Goal: Information Seeking & Learning: Learn about a topic

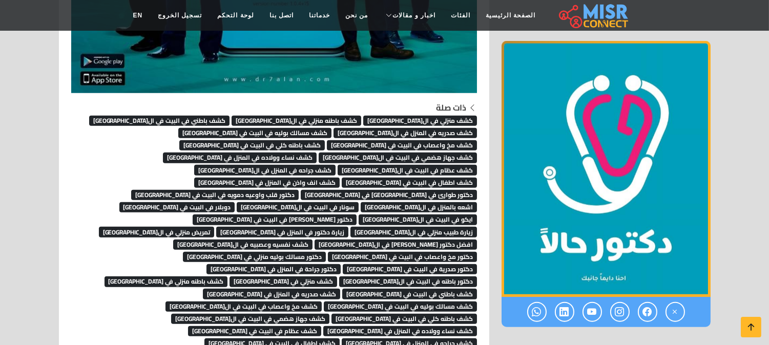
scroll to position [1992, 0]
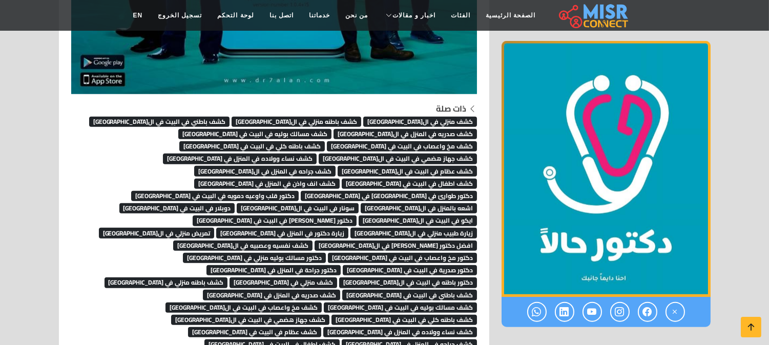
click at [459, 117] on span "كشف منزلي في القاهرة" at bounding box center [420, 122] width 114 height 10
click at [336, 113] on link "كشف باطنه منزلي في القاهرة" at bounding box center [297, 120] width 130 height 15
click at [230, 118] on span "كشف باطني في البيت في ال[GEOGRAPHIC_DATA]" at bounding box center [159, 122] width 141 height 10
click at [334, 129] on span "كشف صدريه في المنزل في ال[GEOGRAPHIC_DATA]" at bounding box center [405, 134] width 143 height 10
click at [331, 130] on span "كشف مسالك بوليه في البيت في [GEOGRAPHIC_DATA]" at bounding box center [254, 134] width 153 height 10
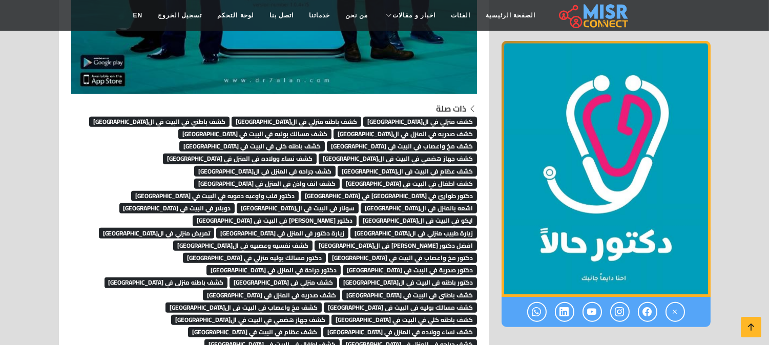
click at [327, 141] on span "كشف مخ واعصاب في البيت في القاهرة" at bounding box center [402, 146] width 150 height 10
click at [215, 141] on span "كشف باطنه كلي في البيت في القاهرة" at bounding box center [251, 146] width 145 height 10
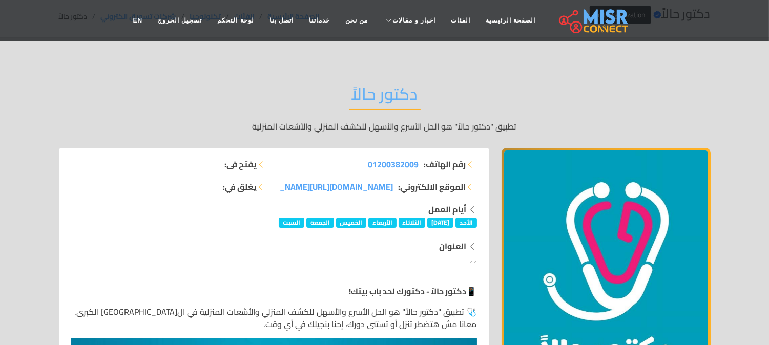
scroll to position [0, 0]
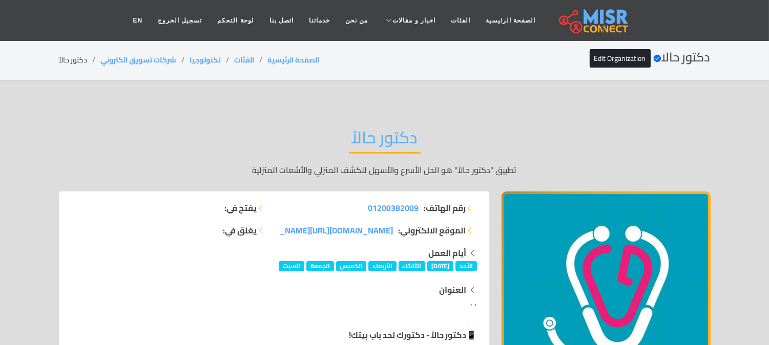
click at [374, 141] on h2 "دكتور حالاً" at bounding box center [385, 141] width 72 height 26
click at [378, 140] on h2 "دكتور حالاً" at bounding box center [385, 141] width 72 height 26
copy div "دكتور حالاً"
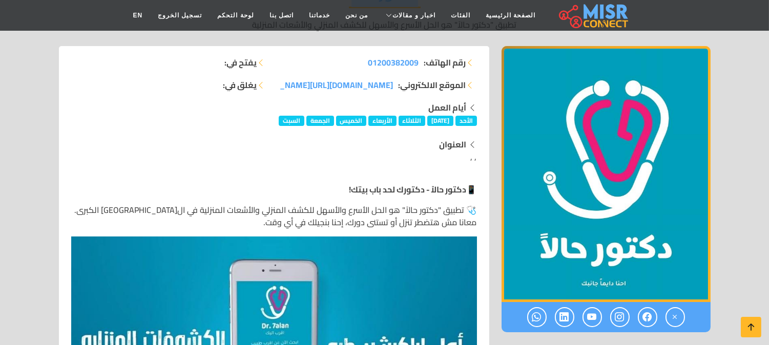
scroll to position [171, 0]
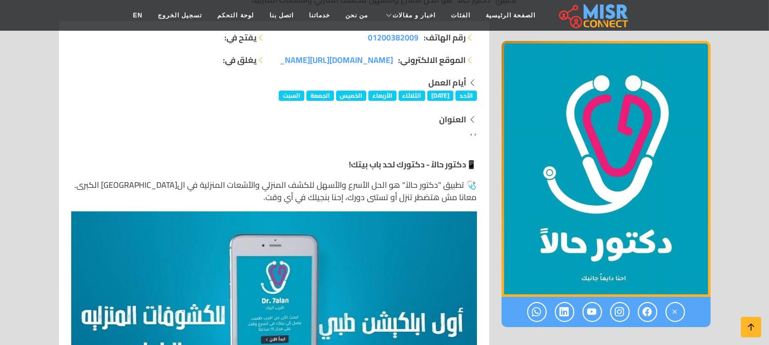
click at [558, 175] on img "1 / 1" at bounding box center [606, 169] width 209 height 256
click at [539, 203] on img "1 / 1" at bounding box center [606, 169] width 209 height 256
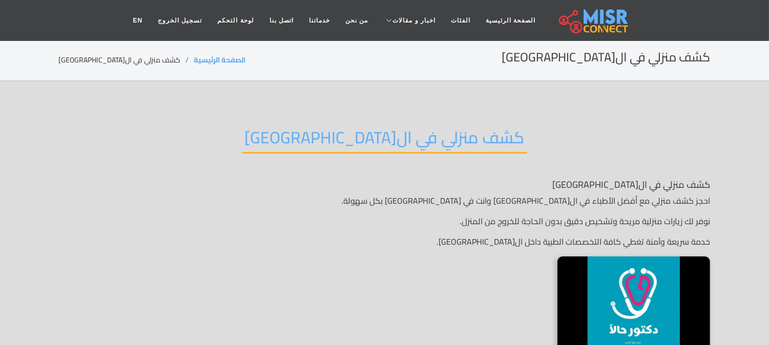
click at [393, 141] on h2 "كشف منزلي في القاهرة" at bounding box center [384, 141] width 285 height 26
click at [393, 141] on h2 "كشف منزلي في ال[GEOGRAPHIC_DATA]" at bounding box center [384, 141] width 285 height 26
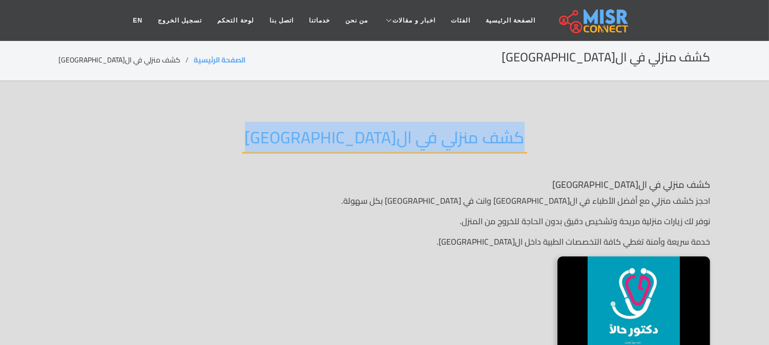
click at [393, 141] on h2 "كشف منزلي في ال[GEOGRAPHIC_DATA]" at bounding box center [384, 141] width 285 height 26
copy div "كشف منزلي في ال[GEOGRAPHIC_DATA]"
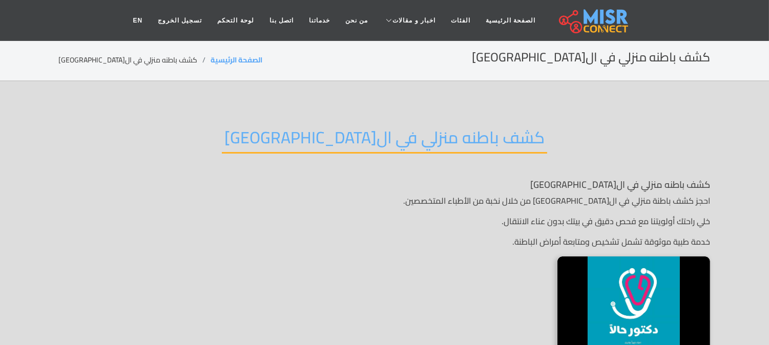
click at [340, 128] on h2 "كشف باطنه منزلي في ال[GEOGRAPHIC_DATA]" at bounding box center [384, 141] width 325 height 26
click at [340, 128] on h2 "كشف باطنه منزلي في القاهرة" at bounding box center [384, 141] width 325 height 26
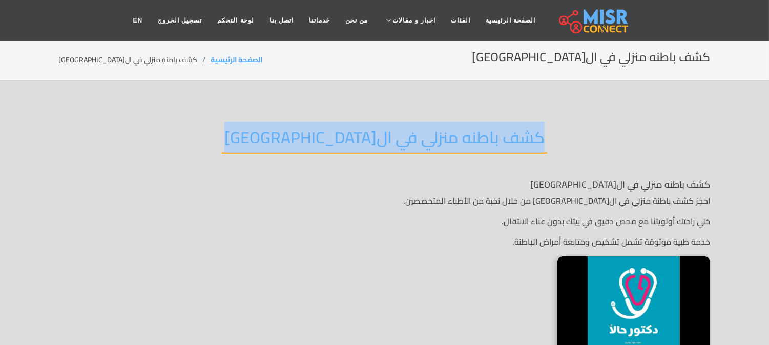
click at [340, 128] on h2 "كشف باطنه منزلي في القاهرة" at bounding box center [384, 141] width 325 height 26
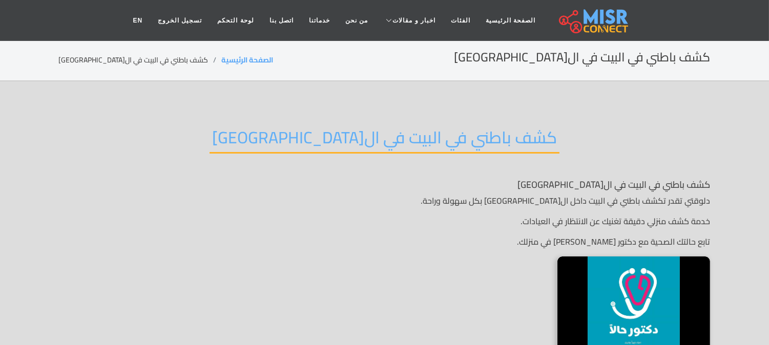
click at [380, 142] on h2 "كشف باطني في البيت في القاهرة" at bounding box center [385, 141] width 350 height 26
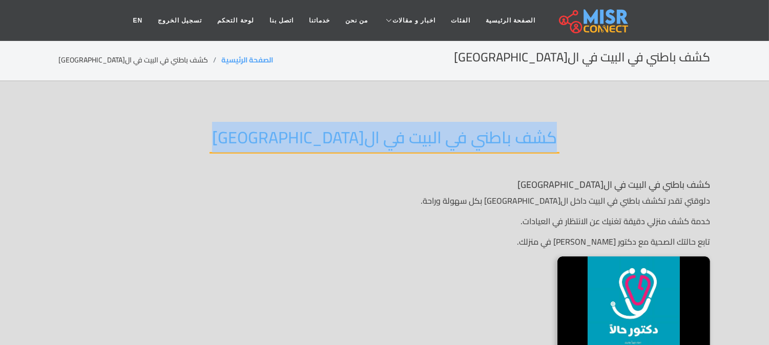
click at [380, 142] on h2 "كشف باطني في البيت في القاهرة" at bounding box center [385, 141] width 350 height 26
copy div "كشف باطني في البيت في القاهرة"
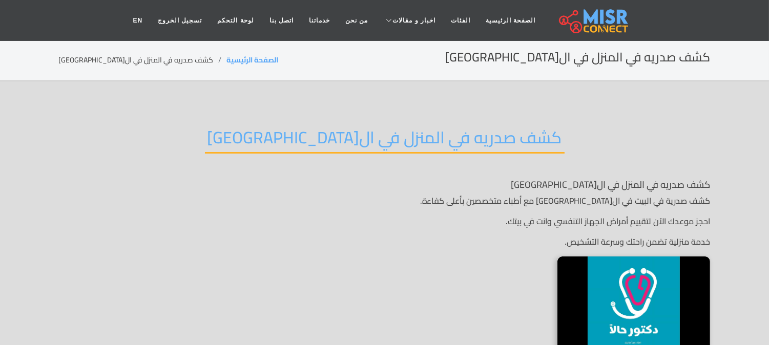
click at [255, 137] on div "كشف صدريه في المنزل في ال[GEOGRAPHIC_DATA]" at bounding box center [385, 145] width 652 height 67
click at [255, 137] on div "كشف صدريه في المنزل في القاهرة" at bounding box center [385, 145] width 652 height 67
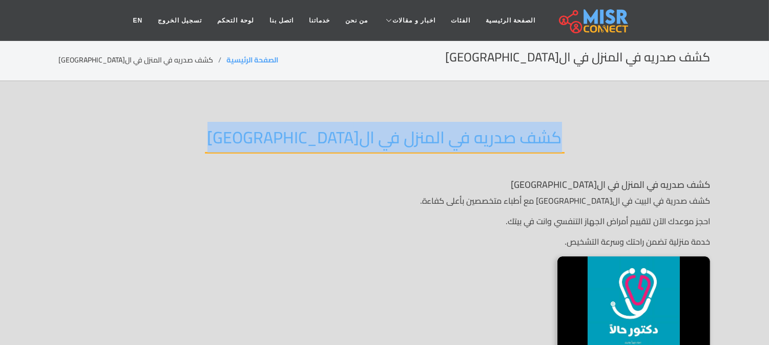
click at [255, 137] on div "كشف صدريه في المنزل في القاهرة" at bounding box center [385, 145] width 652 height 67
copy div "كشف صدريه في المنزل في القاهرة"
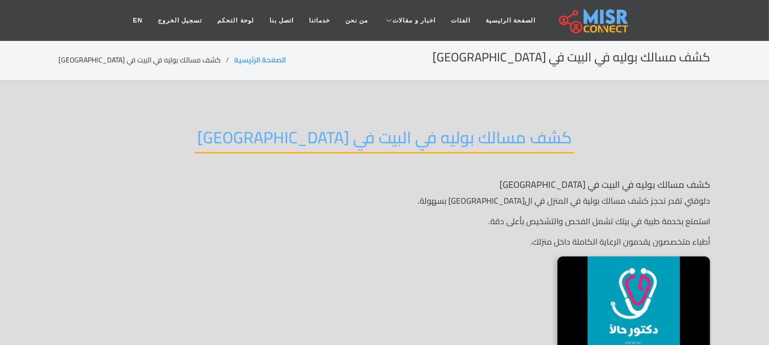
click at [350, 132] on h2 "كشف مسالك بوليه في البيت في [GEOGRAPHIC_DATA]" at bounding box center [385, 141] width 380 height 26
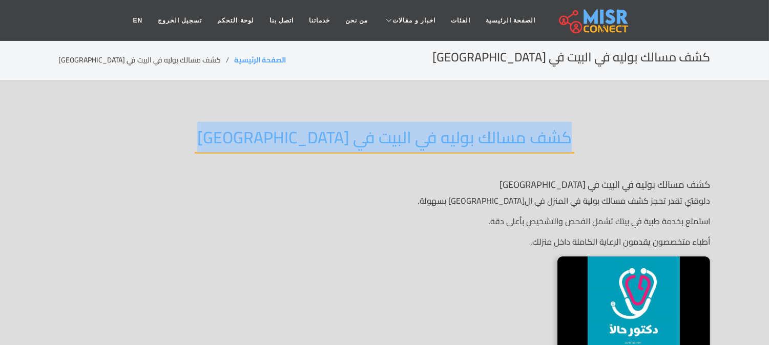
click at [350, 132] on h2 "كشف مسالك بوليه في البيت في [GEOGRAPHIC_DATA]" at bounding box center [385, 141] width 380 height 26
copy div "كشف مسالك بوليه في البيت في [GEOGRAPHIC_DATA]"
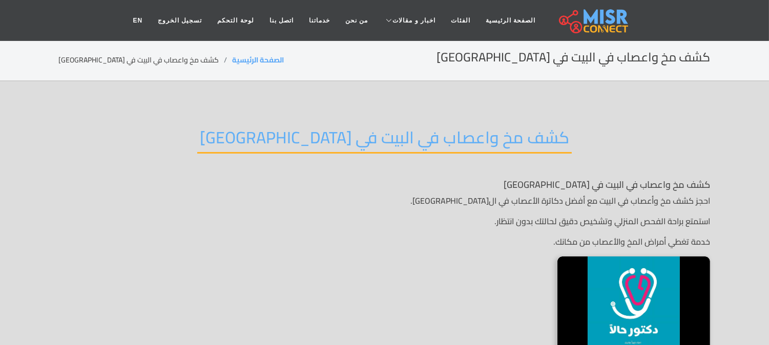
click at [357, 131] on h2 "كشف مخ واعصاب في البيت في القاهرة" at bounding box center [384, 141] width 374 height 26
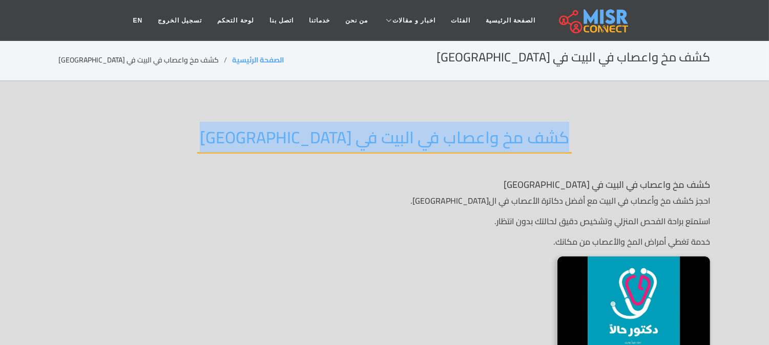
click at [357, 131] on h2 "كشف مخ واعصاب في البيت في القاهرة" at bounding box center [384, 141] width 374 height 26
copy div "كشف مخ واعصاب في البيت في القاهرة"
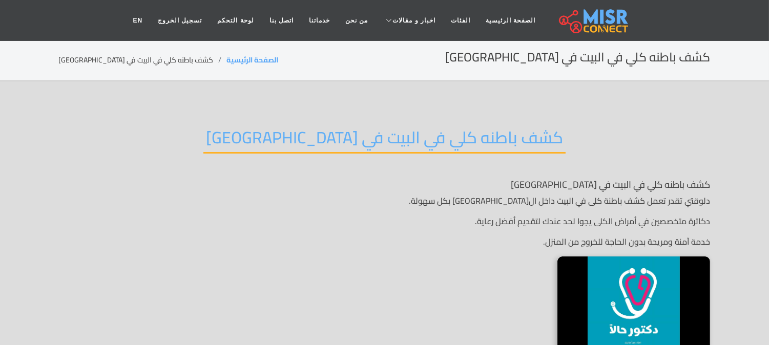
click at [402, 141] on h2 "كشف باطنه كلي في البيت في القاهرة" at bounding box center [384, 141] width 362 height 26
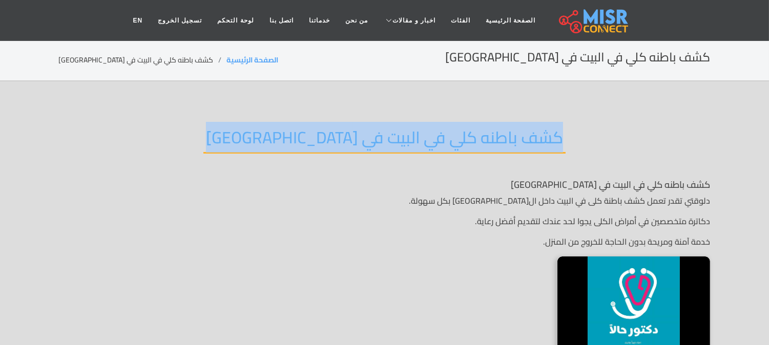
click at [402, 141] on h2 "كشف باطنه كلي في البيت في [GEOGRAPHIC_DATA]" at bounding box center [384, 141] width 362 height 26
copy div "كشف باطنه كلي في البيت في [GEOGRAPHIC_DATA]"
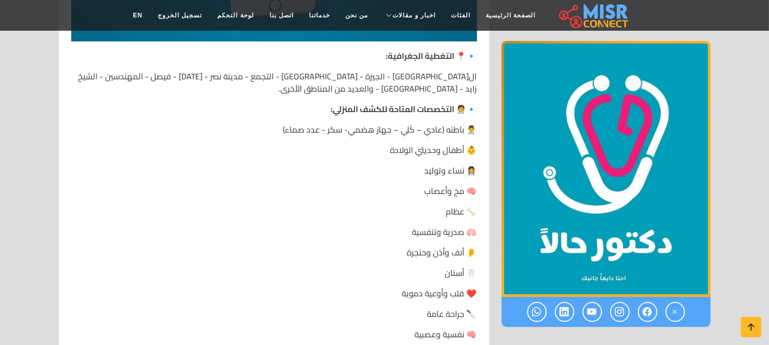
scroll to position [1940, 0]
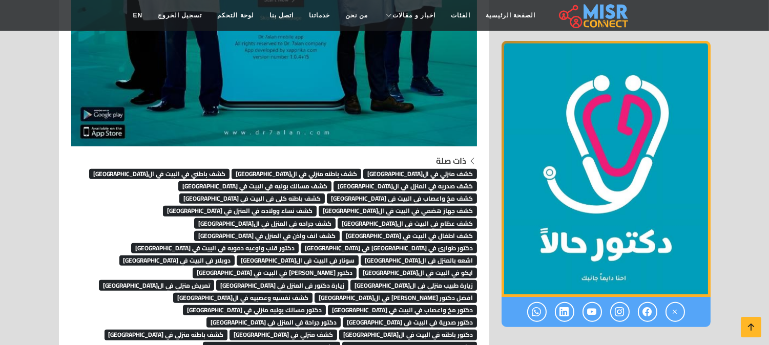
click at [437, 170] on span "كشف منزلي في ال[GEOGRAPHIC_DATA]" at bounding box center [420, 174] width 114 height 10
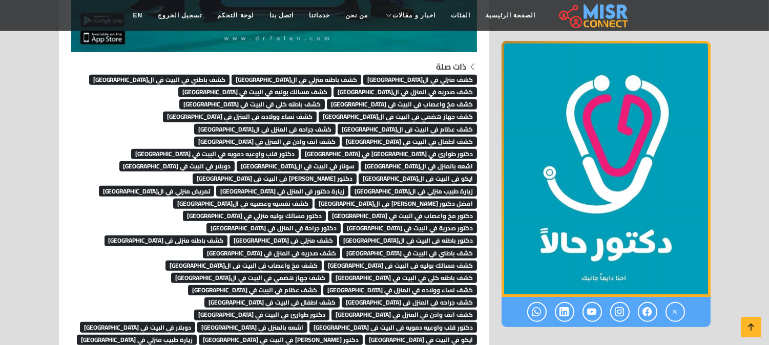
scroll to position [2053, 0]
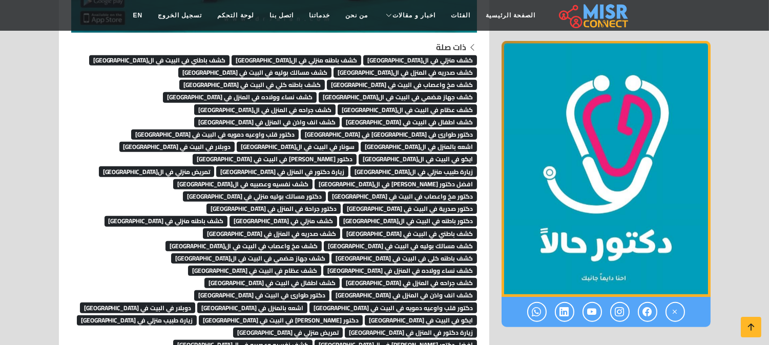
click at [334, 68] on span "كشف صدريه في المنزل في القاهرة" at bounding box center [405, 73] width 143 height 10
click at [538, 136] on img "1 / 1" at bounding box center [606, 169] width 209 height 256
click at [331, 73] on span "كشف مسالك بوليه في البيت في القاهرة" at bounding box center [254, 73] width 153 height 10
click at [327, 80] on span "كشف مخ واعصاب في البيت في القاهرة" at bounding box center [402, 85] width 150 height 10
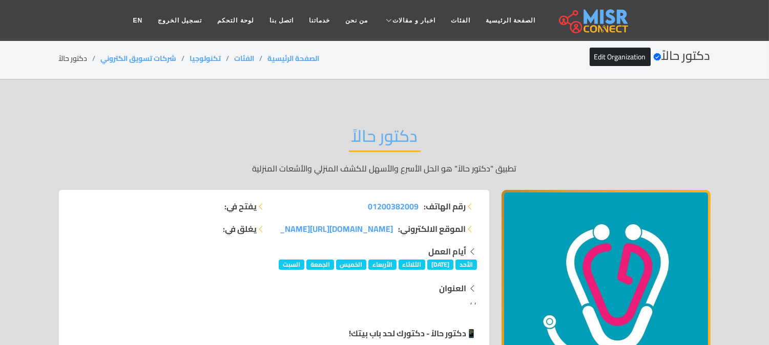
scroll to position [0, 0]
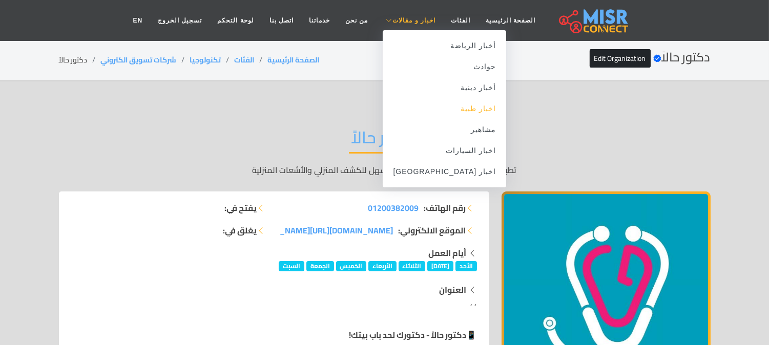
click at [444, 109] on link "اخبار طبية" at bounding box center [444, 108] width 123 height 21
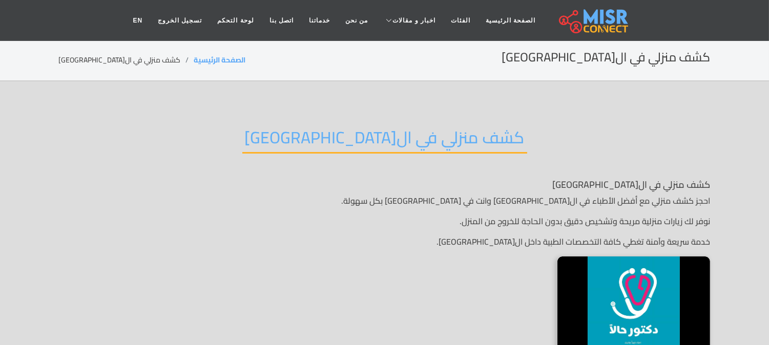
click at [425, 143] on h2 "كشف منزلي في ال[GEOGRAPHIC_DATA]" at bounding box center [384, 141] width 285 height 26
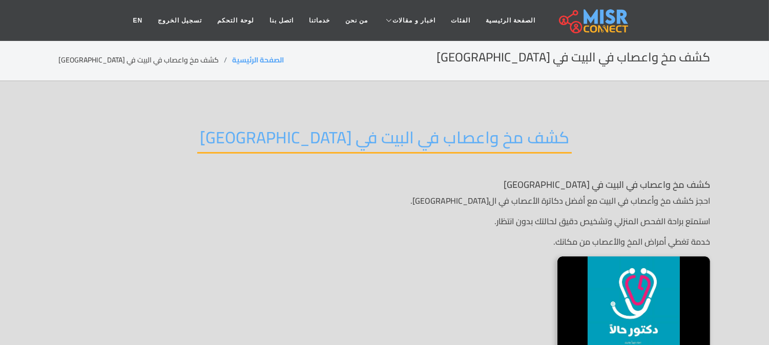
click at [328, 112] on div "كشف مخ واعصاب في البيت في القاهرة" at bounding box center [385, 145] width 652 height 67
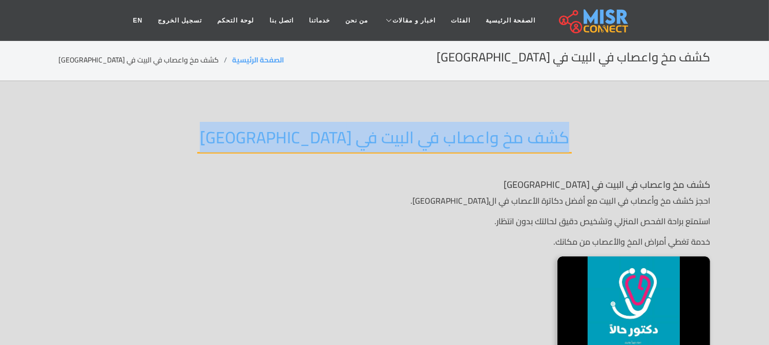
click at [328, 112] on div "كشف مخ واعصاب في البيت في القاهرة" at bounding box center [385, 145] width 652 height 67
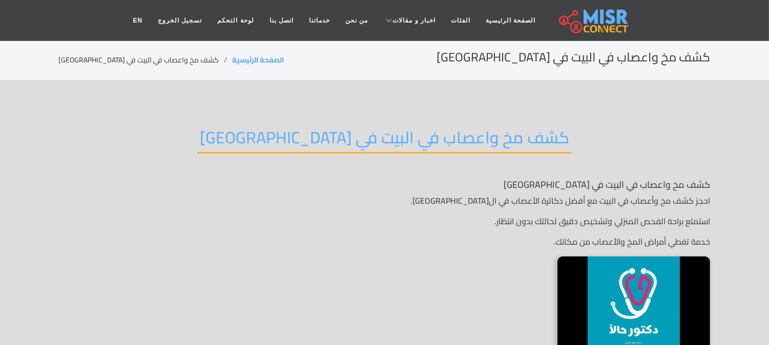
drag, startPoint x: 274, startPoint y: 91, endPoint x: 254, endPoint y: 98, distance: 20.7
click at [267, 93] on section "كشف مخ واعصاب في البيت في القاهرة كشف مخ واعصاب في البيت في القاهرة احجز كشف مخ…" at bounding box center [384, 263] width 769 height 364
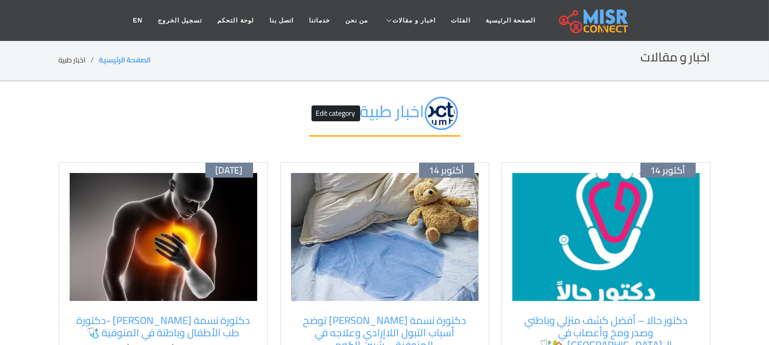
click at [566, 177] on img at bounding box center [606, 237] width 188 height 128
